Goal: Check status: Check status

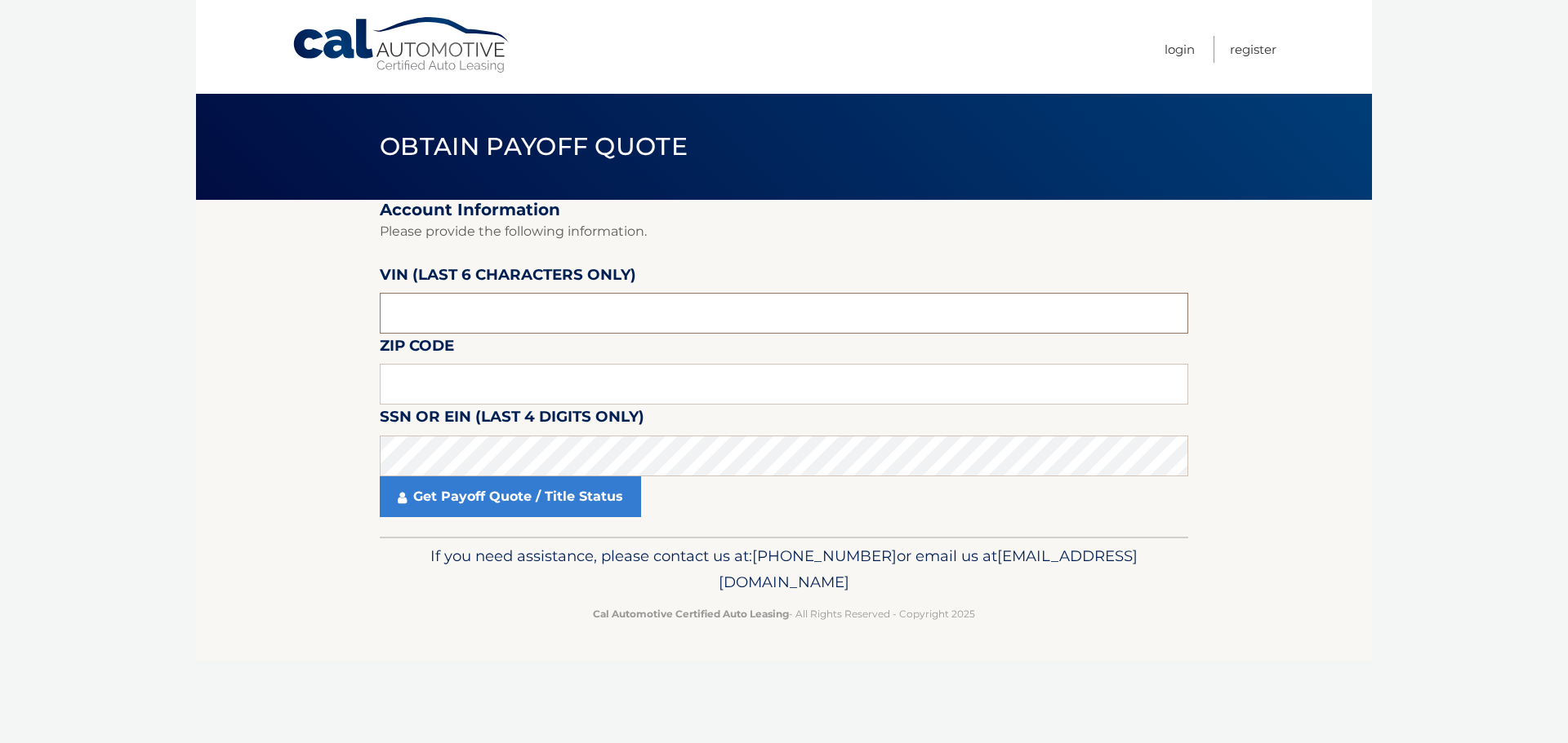
click at [657, 301] on input "text" at bounding box center [784, 313] width 808 height 41
type input "044036"
type input "33069"
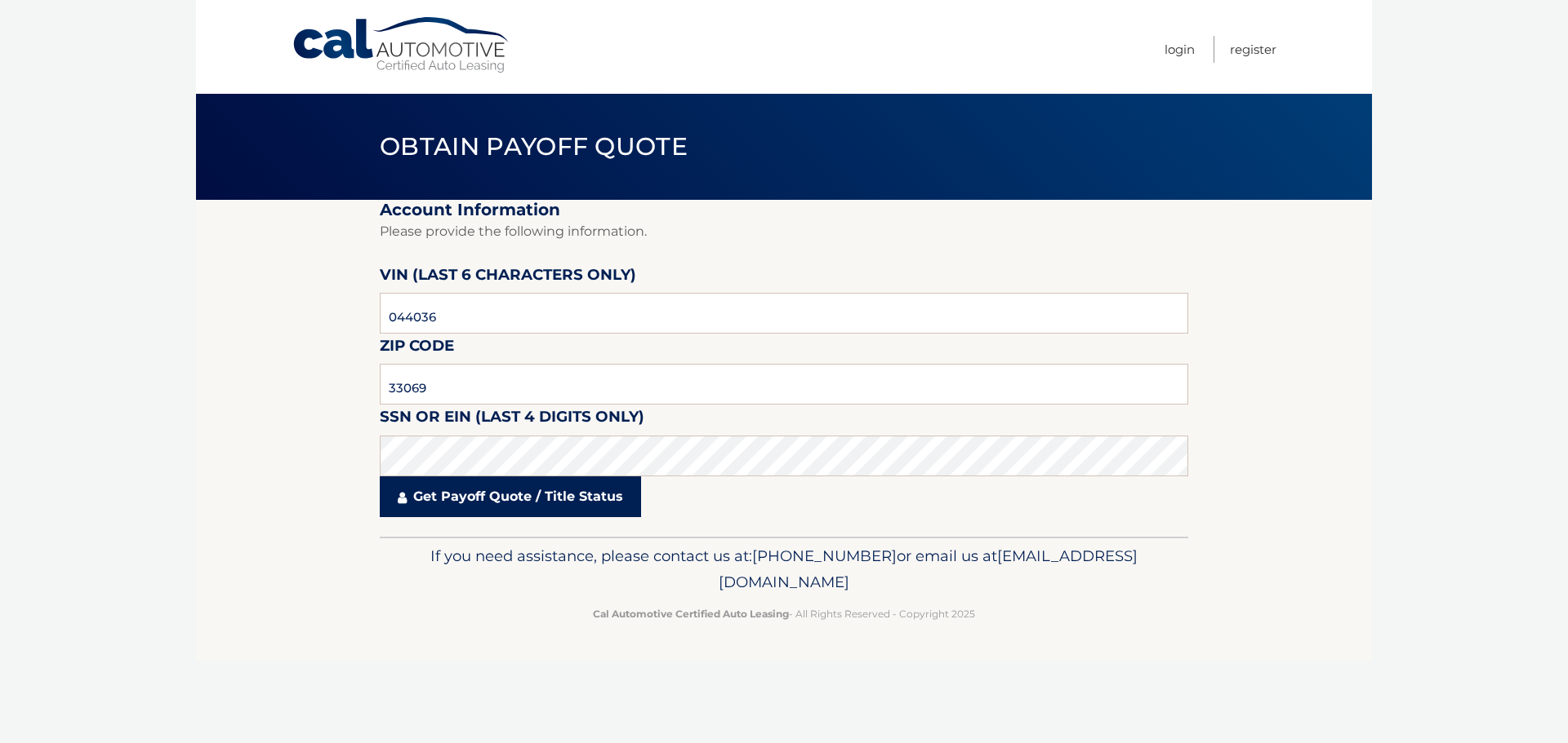
click at [514, 495] on link "Get Payoff Quote / Title Status" at bounding box center [510, 497] width 261 height 41
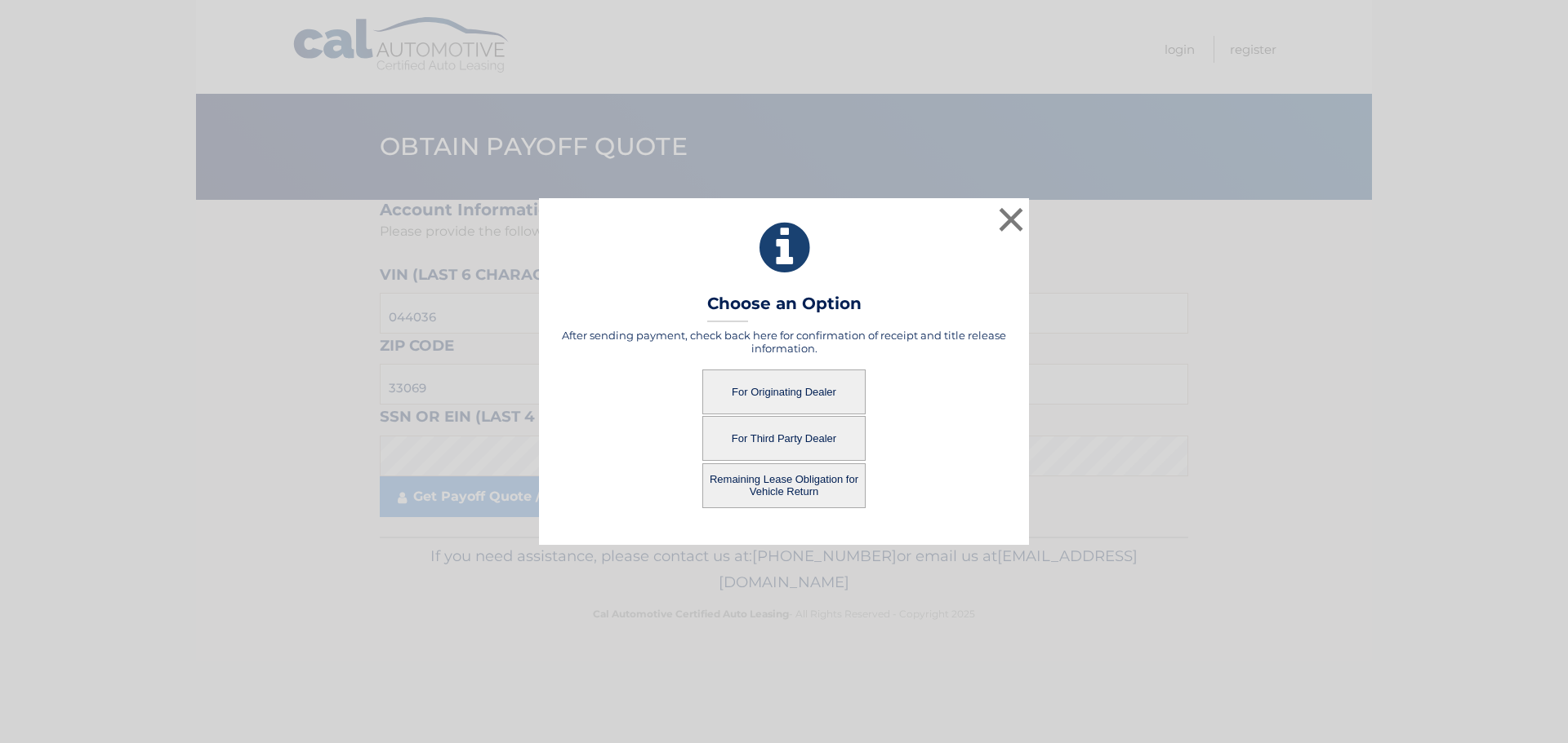
click at [754, 391] on button "For Originating Dealer" at bounding box center [784, 392] width 163 height 45
click at [758, 391] on button "For Originating Dealer" at bounding box center [784, 392] width 163 height 45
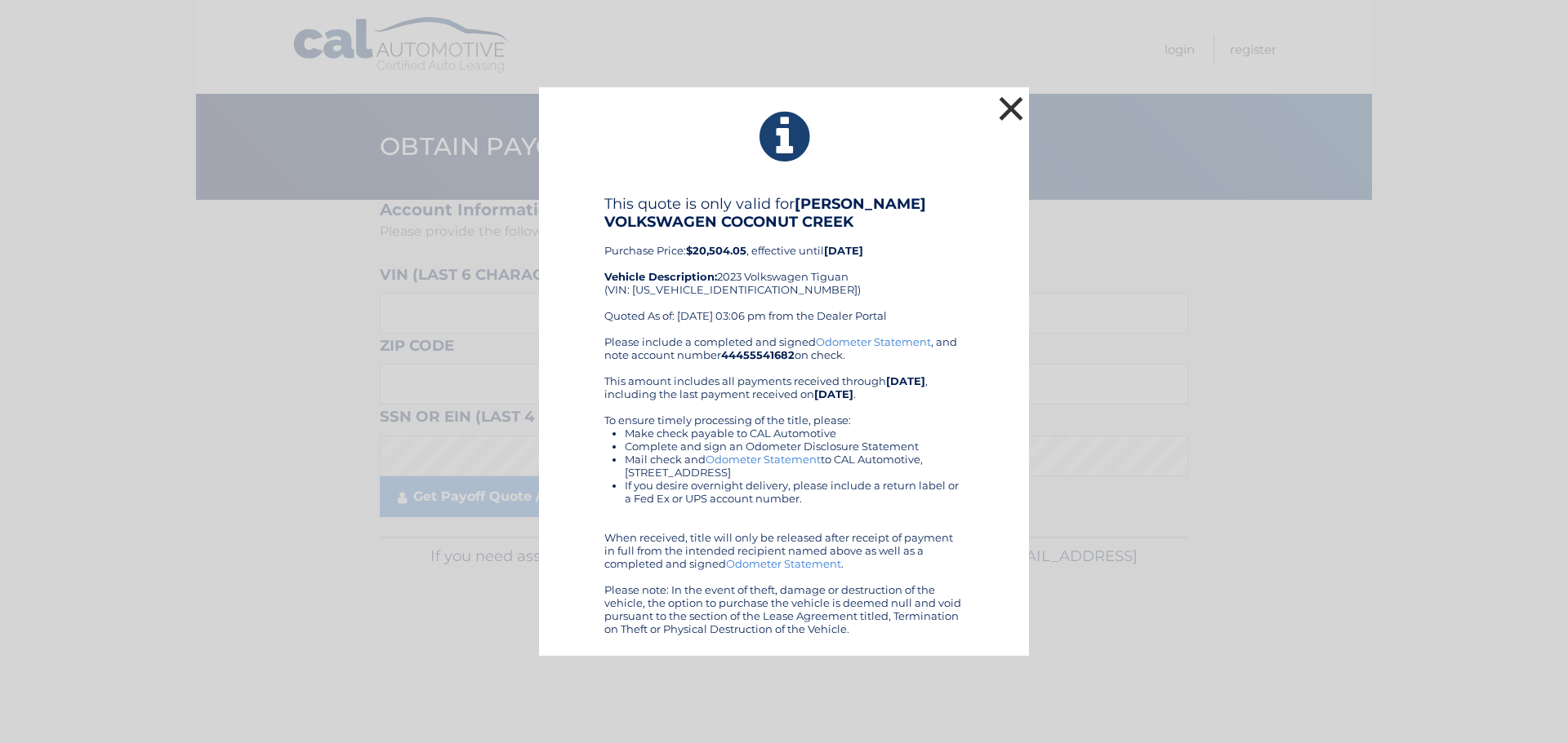
click at [1019, 110] on button "×" at bounding box center [1010, 107] width 32 height 32
